Goal: Information Seeking & Learning: Learn about a topic

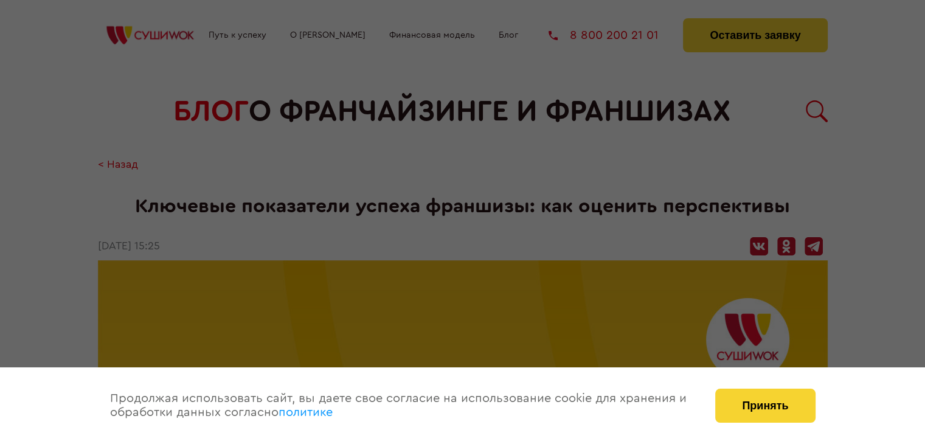
click at [691, 206] on div at bounding box center [462, 222] width 925 height 444
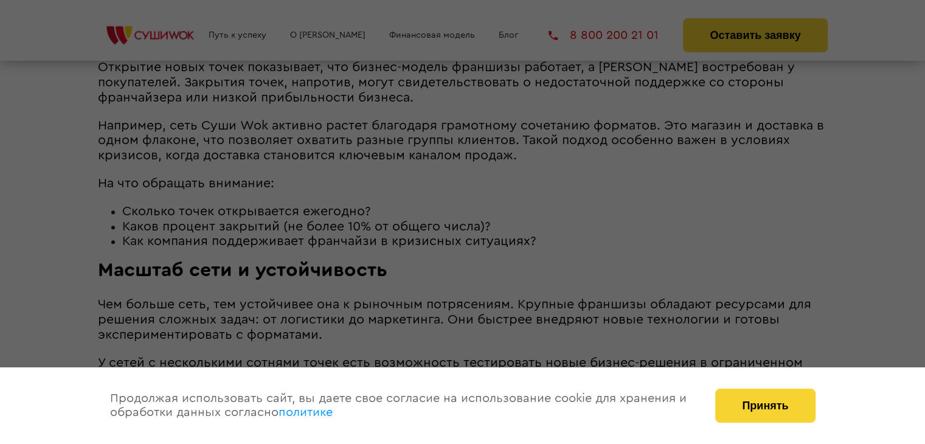
scroll to position [1155, 0]
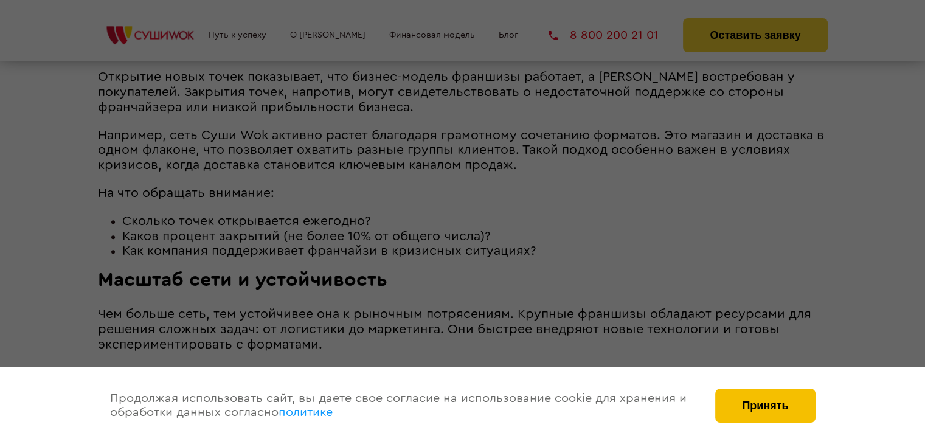
click at [772, 391] on button "Принять" at bounding box center [765, 405] width 100 height 34
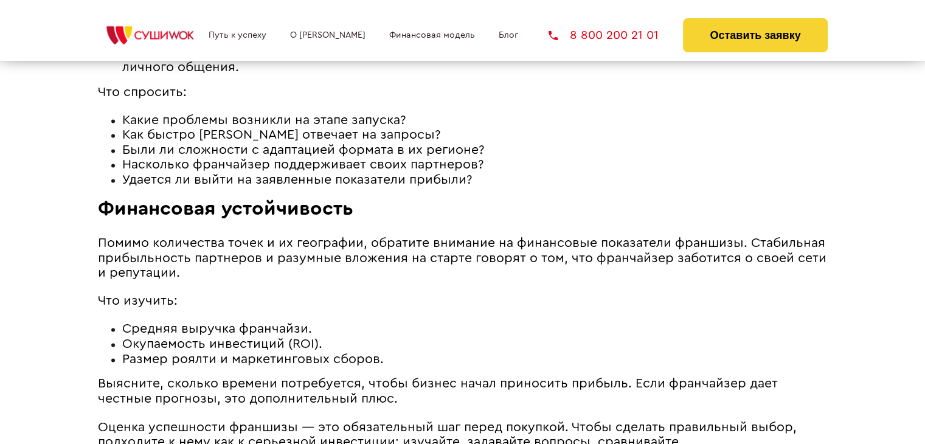
scroll to position [2102, 0]
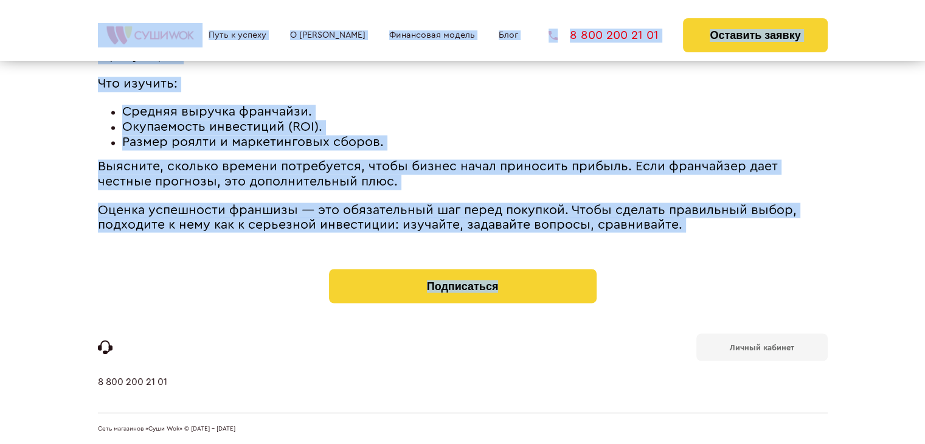
drag, startPoint x: 683, startPoint y: 232, endPoint x: 57, endPoint y: 48, distance: 653.1
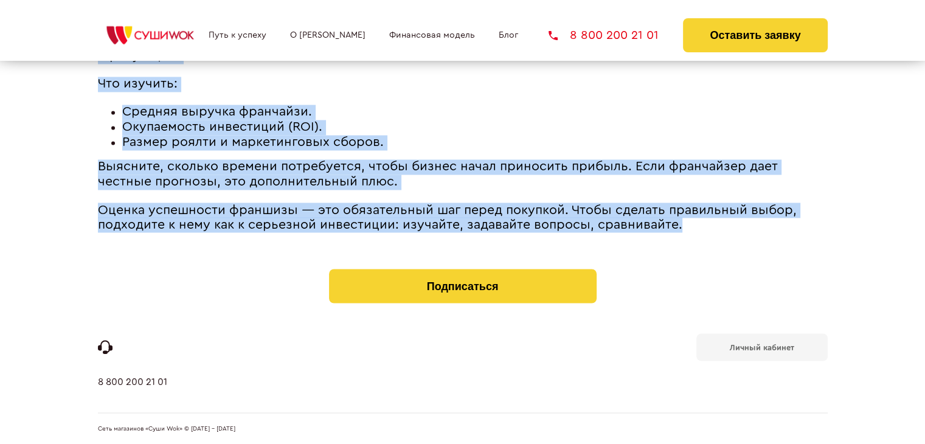
drag, startPoint x: 98, startPoint y: 201, endPoint x: 683, endPoint y: 227, distance: 585.4
copy article "Loremips dolorsitam consec adipisci: eli seddoei temporincid Utlabore — etdolor…"
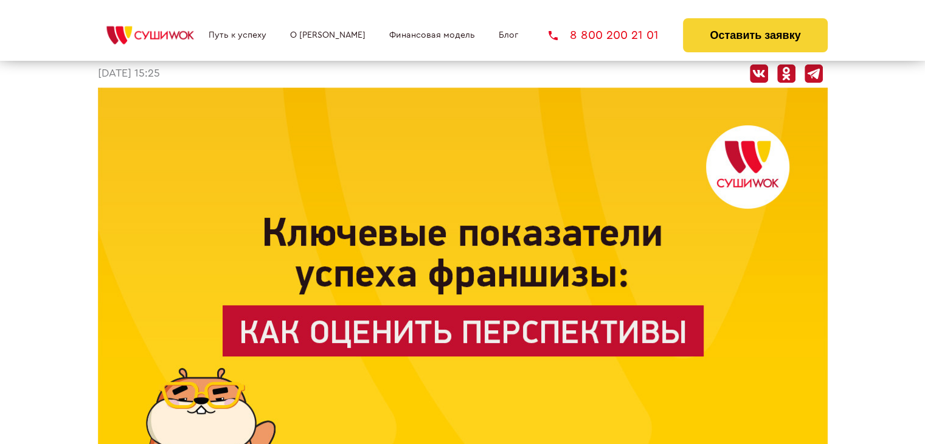
scroll to position [95, 0]
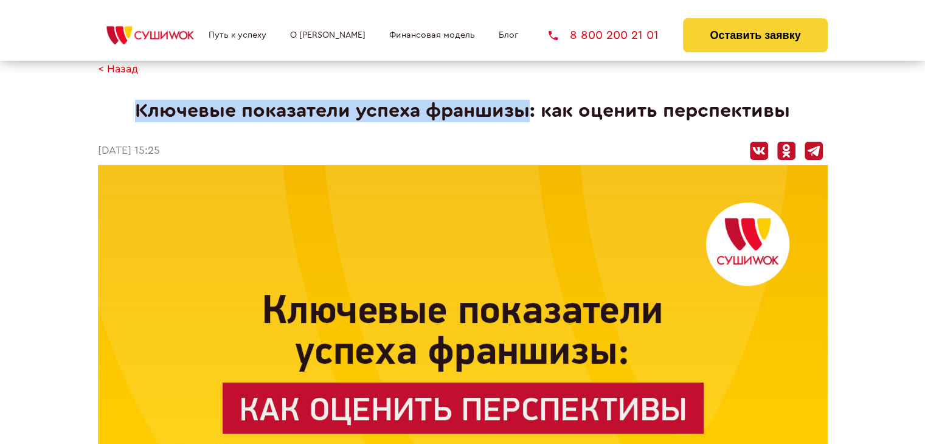
drag, startPoint x: 134, startPoint y: 114, endPoint x: 525, endPoint y: 108, distance: 390.9
click at [525, 108] on h1 "Ключевые показатели успеха франшизы: как оценить перспективы" at bounding box center [462, 111] width 729 height 22
copy h1 "Ключевые показатели успеха франшизы"
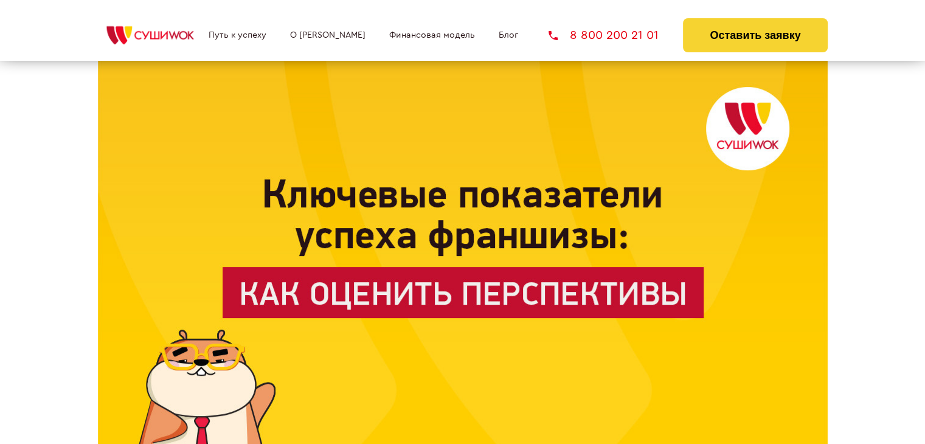
scroll to position [217, 0]
